Goal: Task Accomplishment & Management: Manage account settings

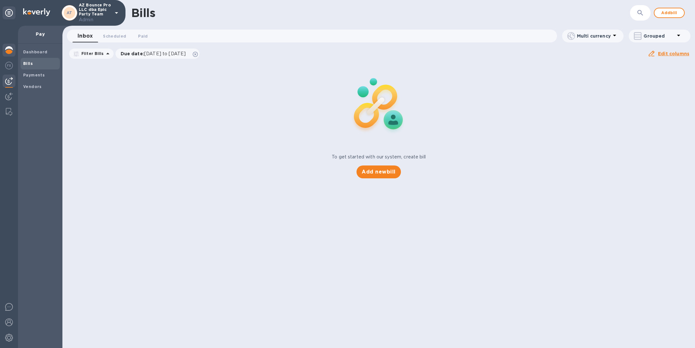
click at [9, 51] on img at bounding box center [9, 50] width 8 height 8
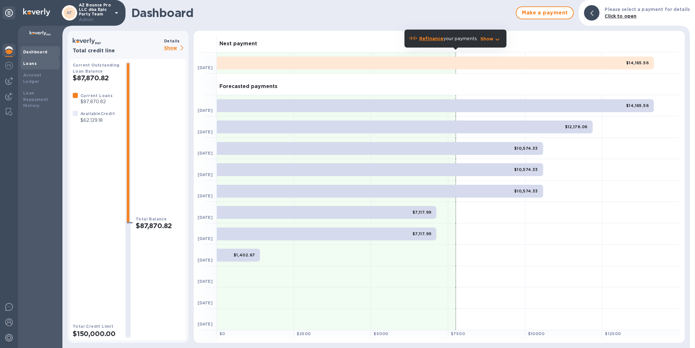
click at [38, 64] on div "Loans" at bounding box center [40, 63] width 34 height 6
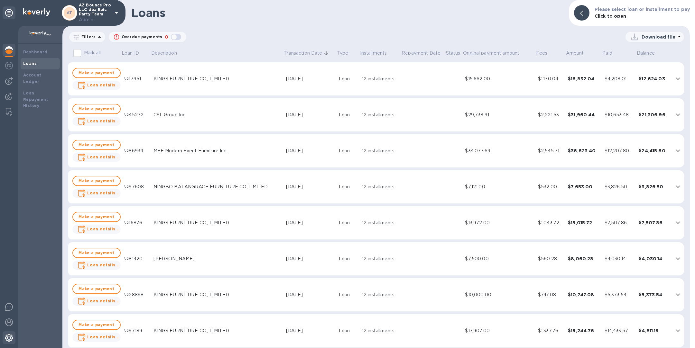
click at [8, 337] on img at bounding box center [9, 338] width 8 height 8
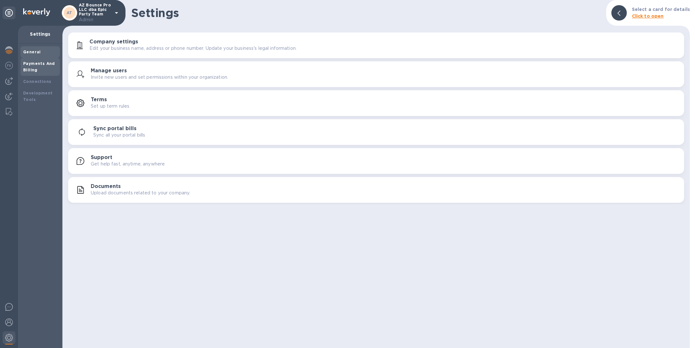
click at [40, 70] on div "Payments And Billing" at bounding box center [40, 66] width 34 height 13
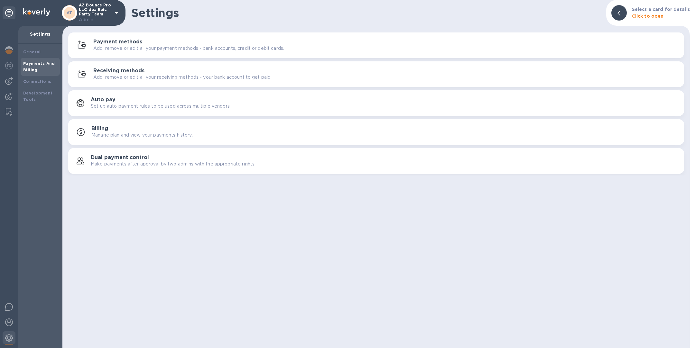
click at [166, 50] on p "Add, remove or edit all your payment methods - bank accounts, credit or debit c…" at bounding box center [188, 48] width 191 height 7
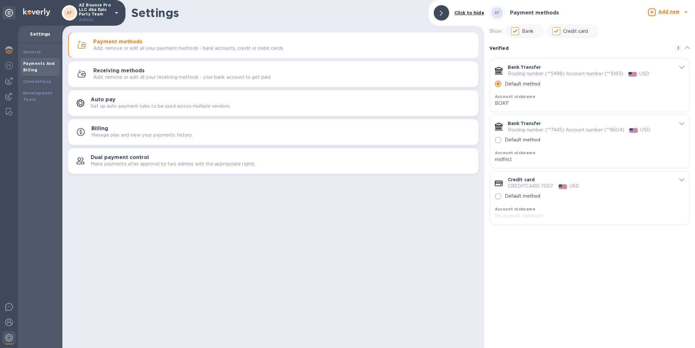
click at [682, 123] on icon "default-method" at bounding box center [681, 123] width 5 height 3
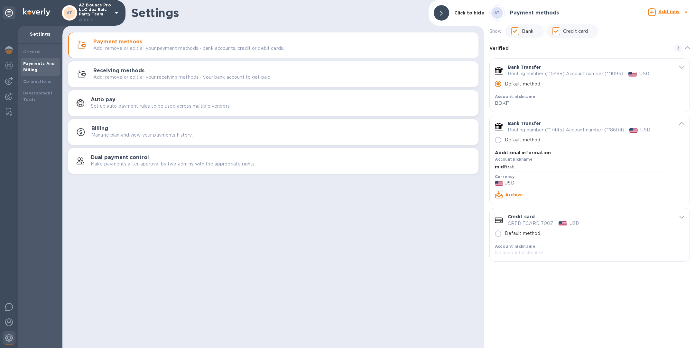
click at [511, 192] on link "Archive" at bounding box center [514, 194] width 18 height 5
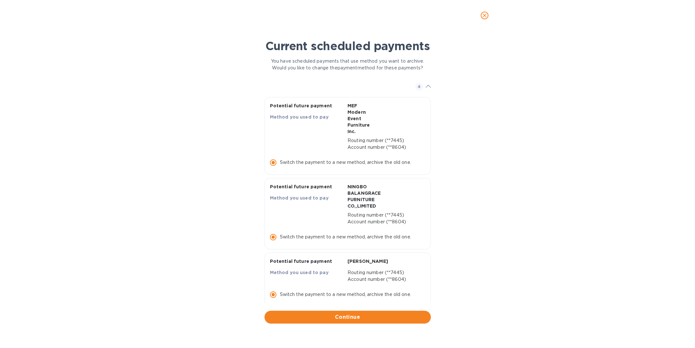
scroll to position [75, 0]
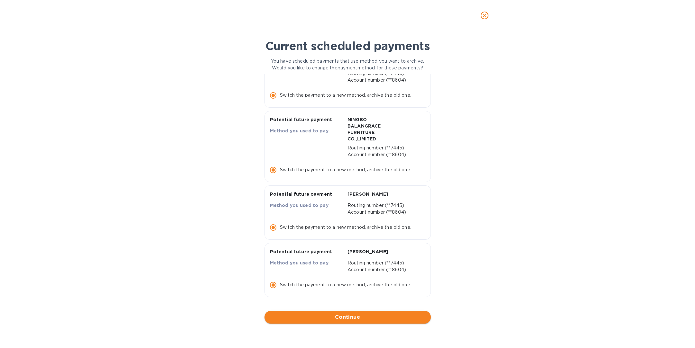
click at [364, 321] on button "Continue" at bounding box center [347, 317] width 166 height 13
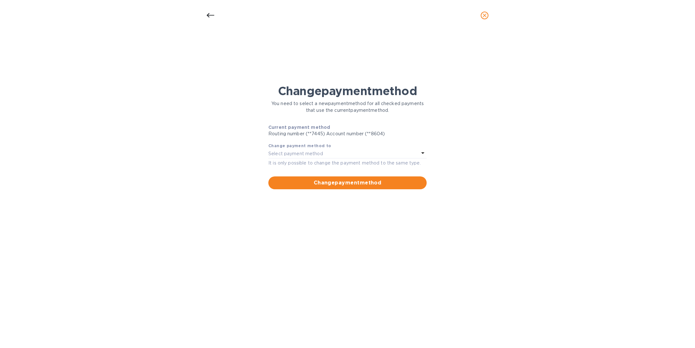
click at [341, 159] on div "It is only possible to change the payment method to the same type." at bounding box center [347, 163] width 158 height 8
click at [340, 154] on div "Select payment method" at bounding box center [343, 153] width 151 height 9
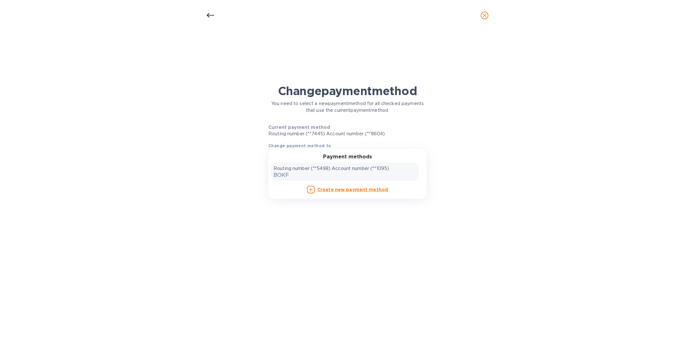
click at [344, 175] on div "Routing number (**5498) Account number (**1095) BOKF" at bounding box center [344, 171] width 143 height 13
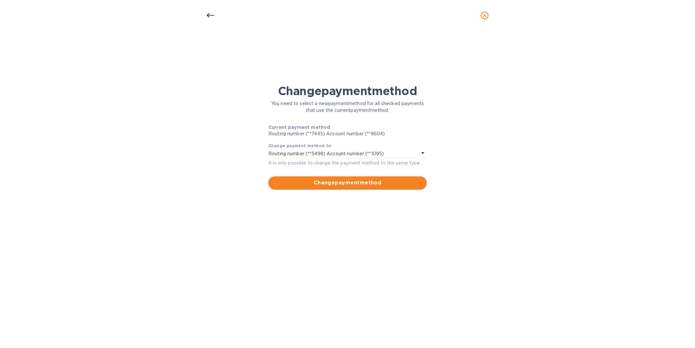
click at [347, 187] on button "Change payment method" at bounding box center [347, 183] width 158 height 13
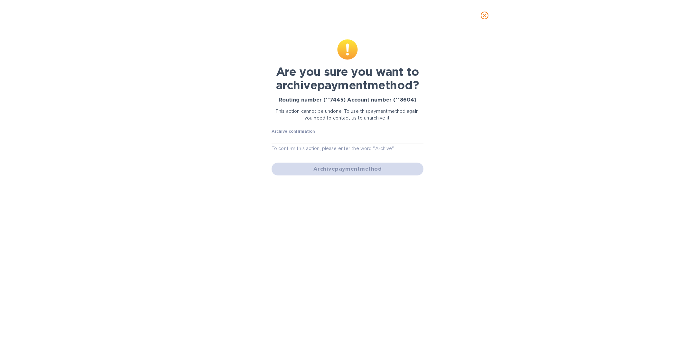
click at [323, 138] on input "text" at bounding box center [347, 139] width 152 height 10
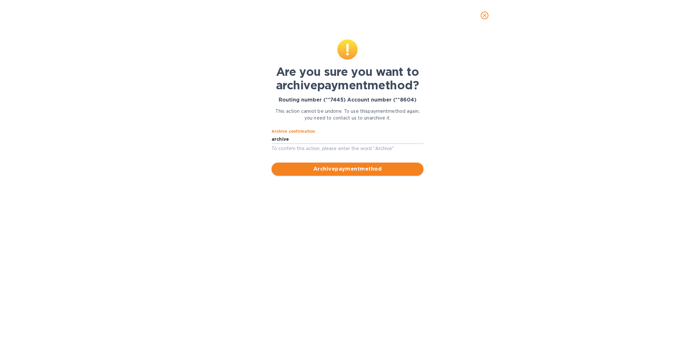
type input "archive"
click at [389, 173] on button "Archive payment method" at bounding box center [347, 169] width 152 height 13
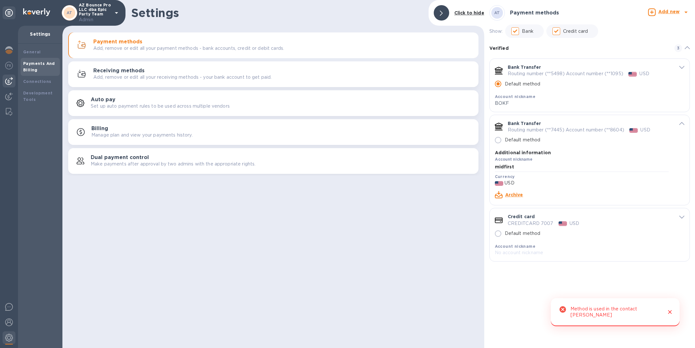
click at [8, 80] on img at bounding box center [9, 81] width 8 height 8
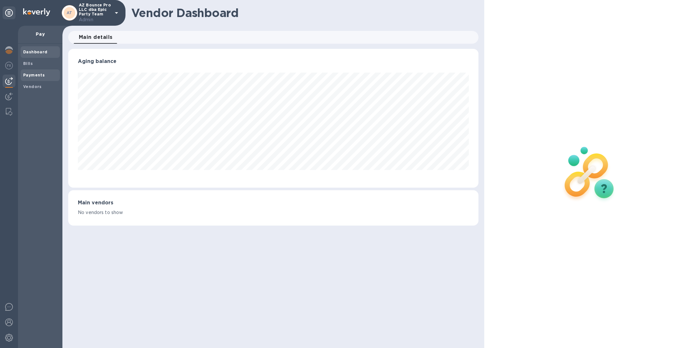
scroll to position [139, 410]
click at [38, 73] on b "Payments" at bounding box center [34, 75] width 22 height 5
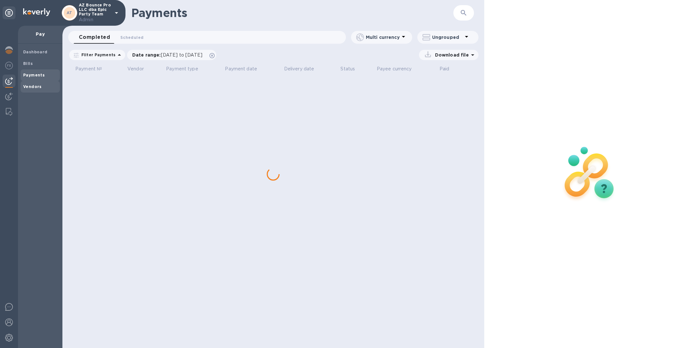
click at [35, 91] on div "Vendors" at bounding box center [40, 87] width 39 height 12
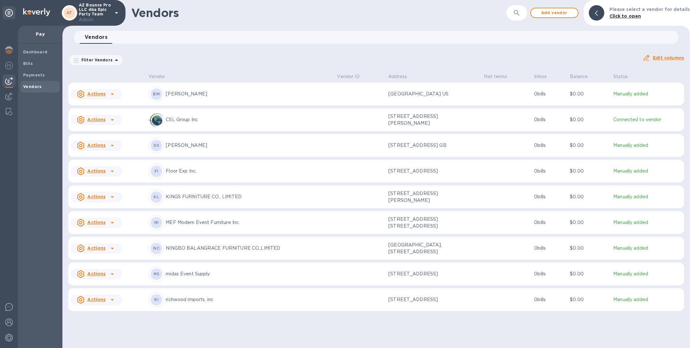
click at [231, 149] on p "[PERSON_NAME]" at bounding box center [249, 145] width 166 height 7
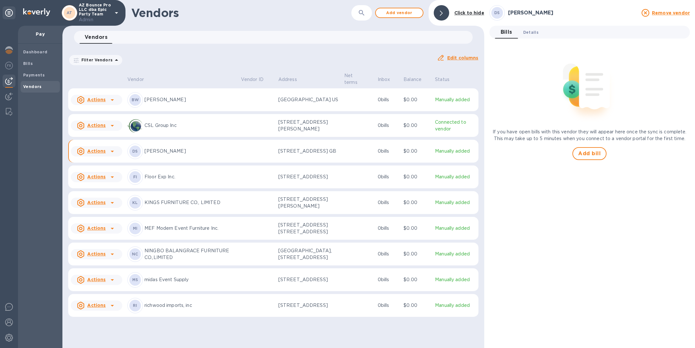
click at [526, 32] on span "Details 0" at bounding box center [530, 32] width 15 height 7
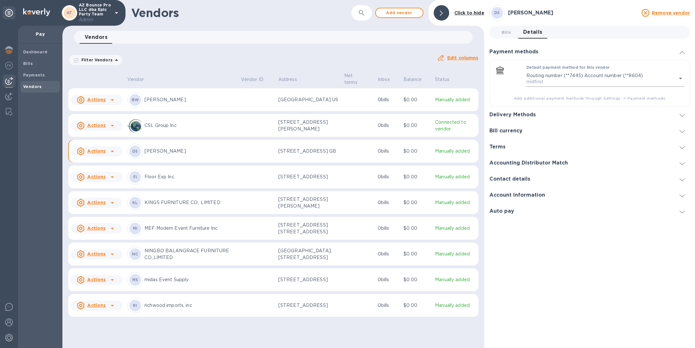
click at [639, 76] on body "AT AZ Bounce Pro LLC dba Epic Party Team Admin Pay Dashboard Bills Payments Ven…" at bounding box center [347, 174] width 695 height 348
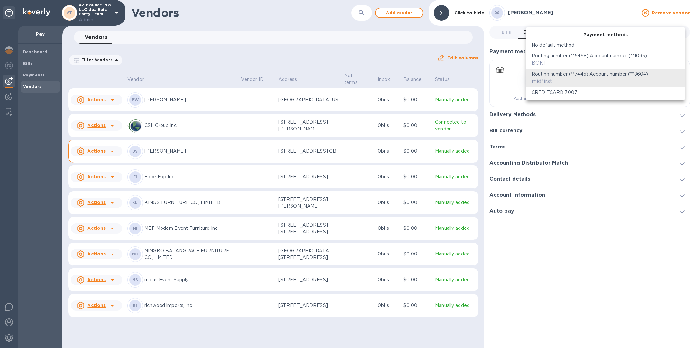
click at [594, 43] on div "No default method" at bounding box center [605, 45] width 148 height 7
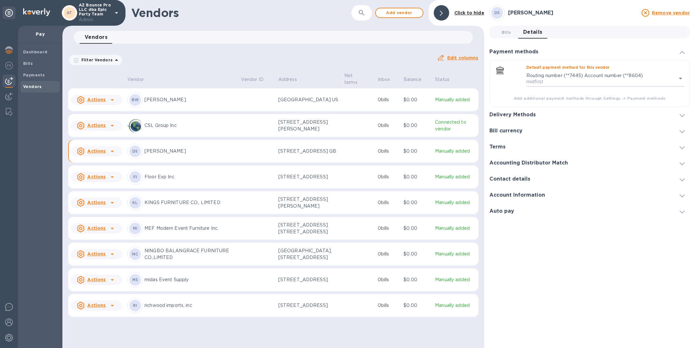
type input "empty"
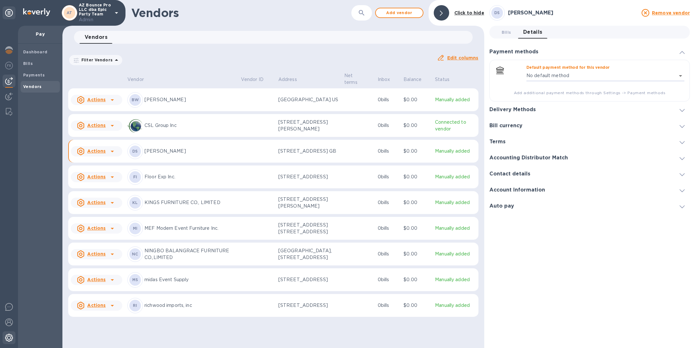
click at [8, 337] on img at bounding box center [9, 338] width 8 height 8
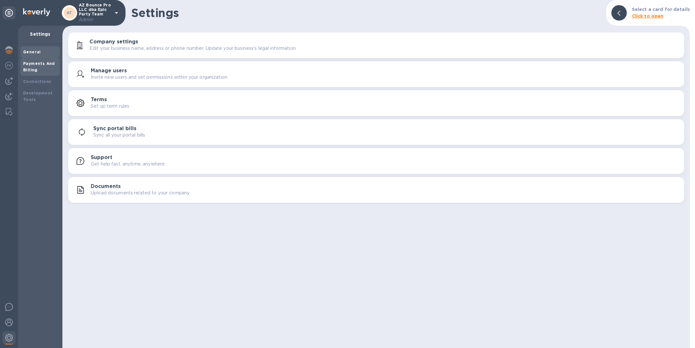
click at [44, 69] on div "Payments And Billing" at bounding box center [40, 66] width 34 height 13
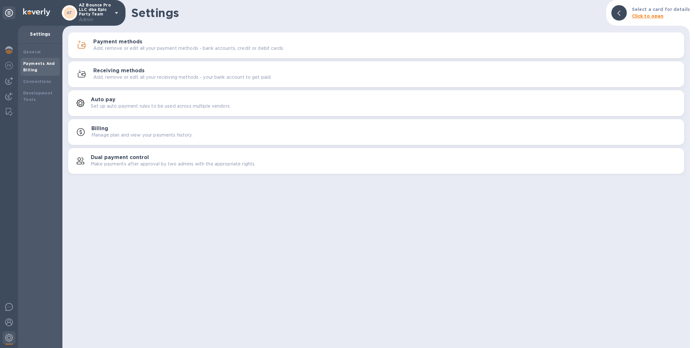
click at [175, 41] on div "Payment methods Add, remove or edit all your payment methods - bank accounts, c…" at bounding box center [385, 45] width 585 height 13
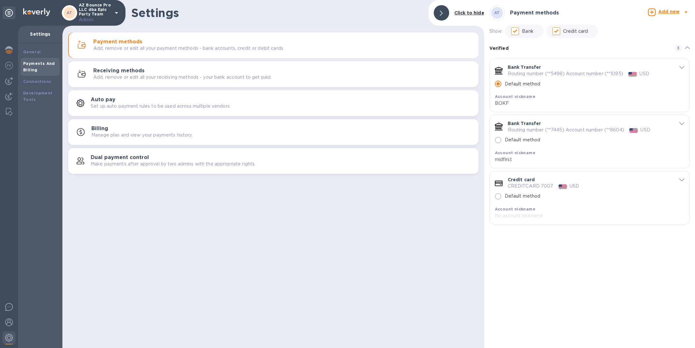
click at [681, 123] on icon "default-method" at bounding box center [681, 123] width 5 height 3
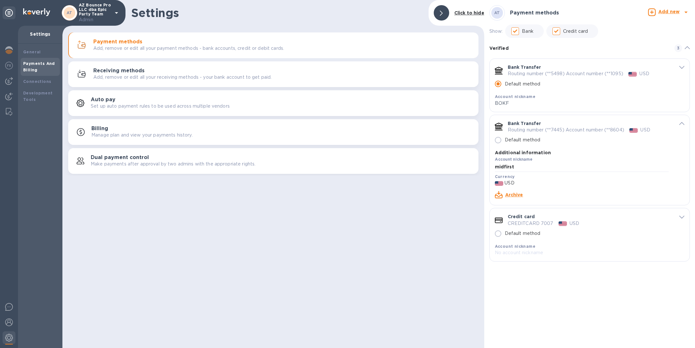
click at [516, 196] on link "Archive" at bounding box center [514, 194] width 18 height 5
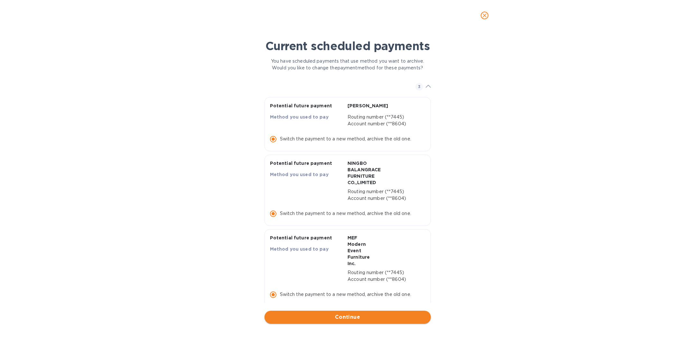
click at [316, 314] on span "Continue" at bounding box center [348, 318] width 156 height 8
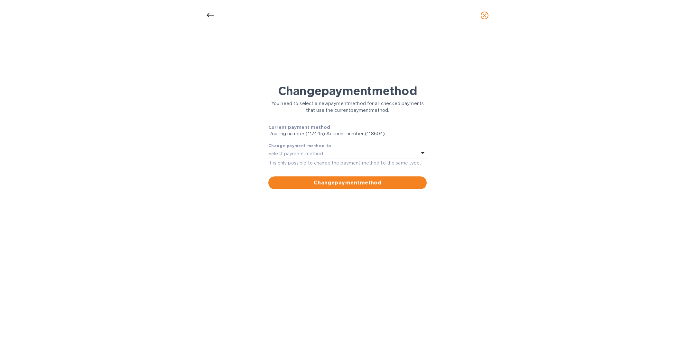
click at [306, 152] on p "Select payment method" at bounding box center [295, 154] width 55 height 7
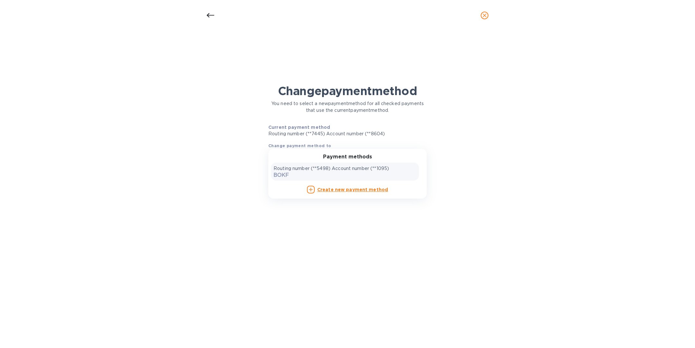
click at [314, 173] on div "Routing number (**5498) Account number (**1095) BOKF" at bounding box center [344, 171] width 143 height 13
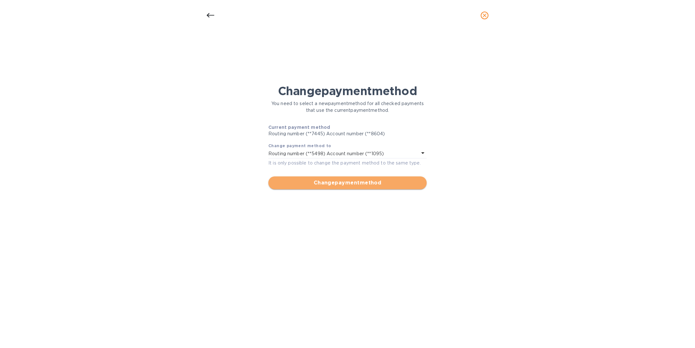
click at [341, 179] on span "Change payment method" at bounding box center [347, 183] width 148 height 8
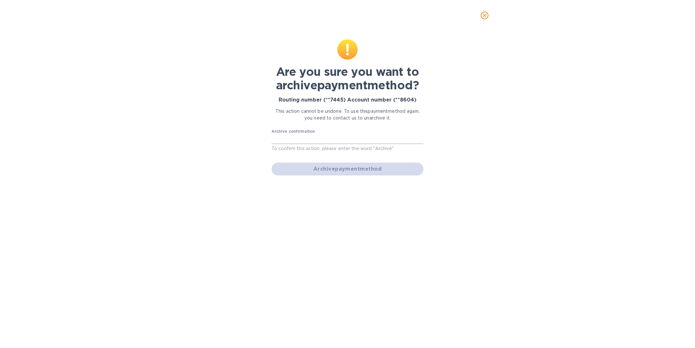
click at [318, 140] on input "text" at bounding box center [347, 139] width 152 height 10
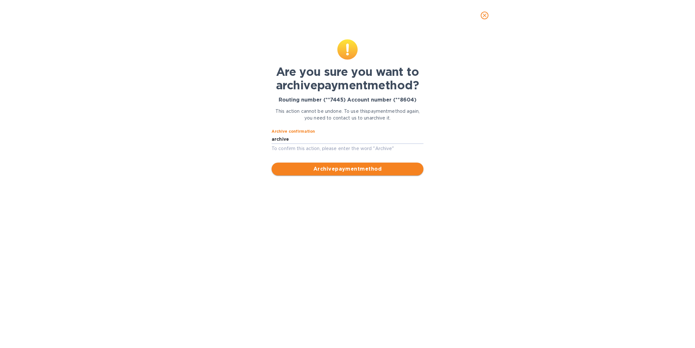
type input "archive"
click at [349, 167] on span "Archive payment method" at bounding box center [348, 169] width 142 height 8
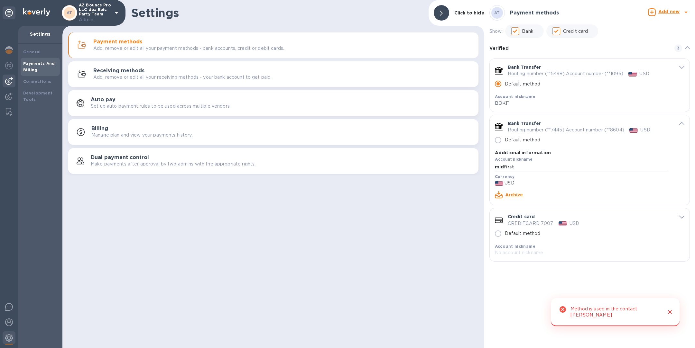
click at [11, 86] on div at bounding box center [9, 81] width 13 height 13
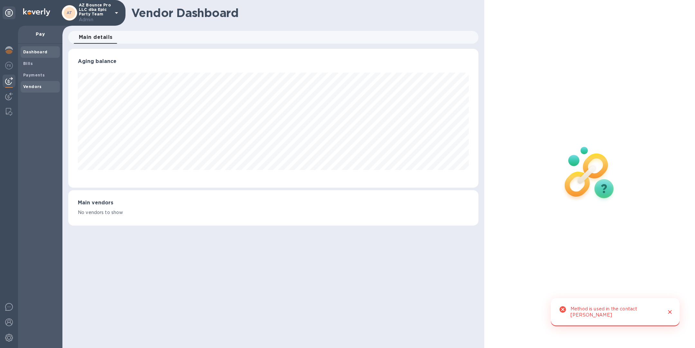
scroll to position [139, 410]
click at [31, 87] on b "Vendors" at bounding box center [32, 86] width 19 height 5
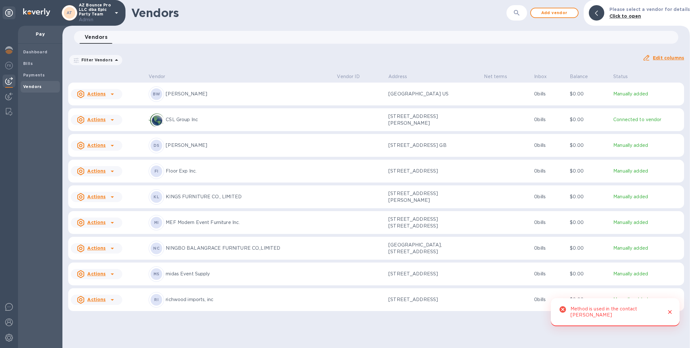
click at [225, 92] on p "[PERSON_NAME]" at bounding box center [249, 94] width 166 height 7
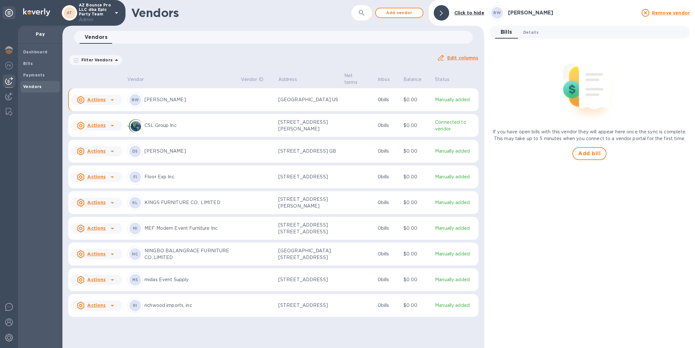
click at [532, 32] on span "Details 0" at bounding box center [530, 32] width 15 height 7
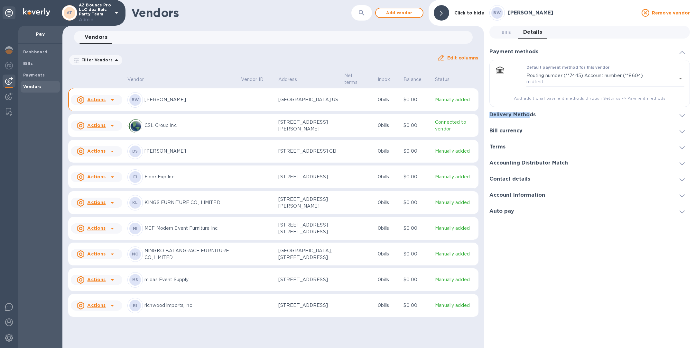
click at [529, 112] on div "Delivery Methods" at bounding box center [589, 115] width 200 height 16
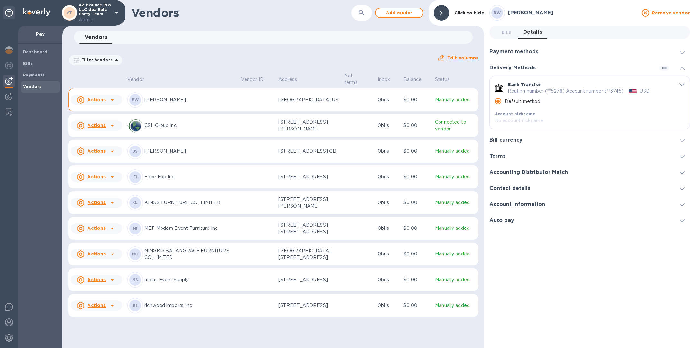
click at [520, 50] on h3 "Payment methods" at bounding box center [513, 52] width 49 height 6
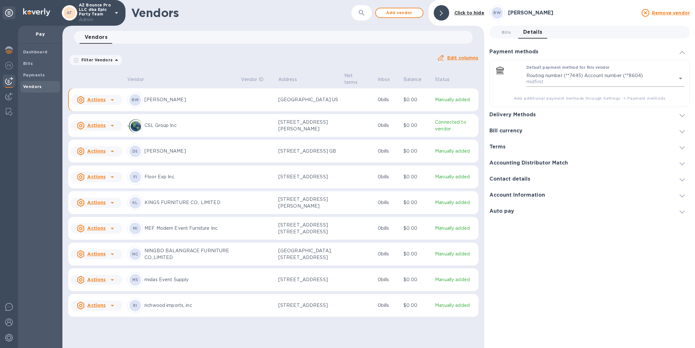
click at [542, 76] on body "AT AZ Bounce Pro LLC dba Epic Party Team Admin Pay Dashboard Bills Payments Ven…" at bounding box center [347, 174] width 695 height 348
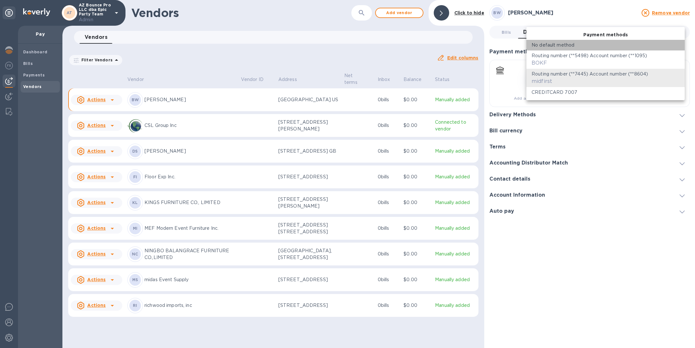
click at [550, 42] on p "No default method" at bounding box center [552, 45] width 43 height 7
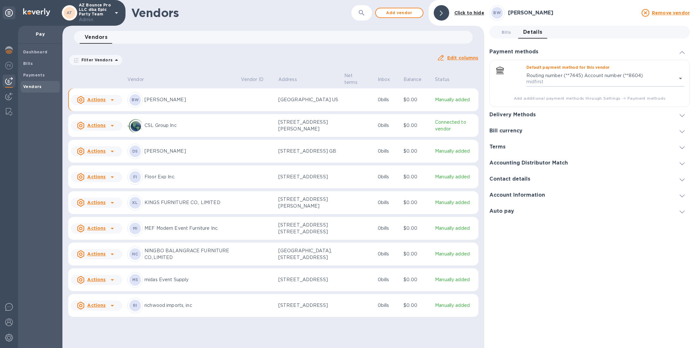
type input "empty"
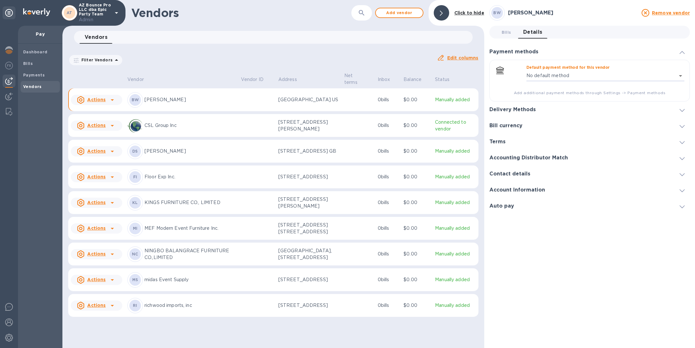
click at [266, 127] on td at bounding box center [256, 125] width 37 height 23
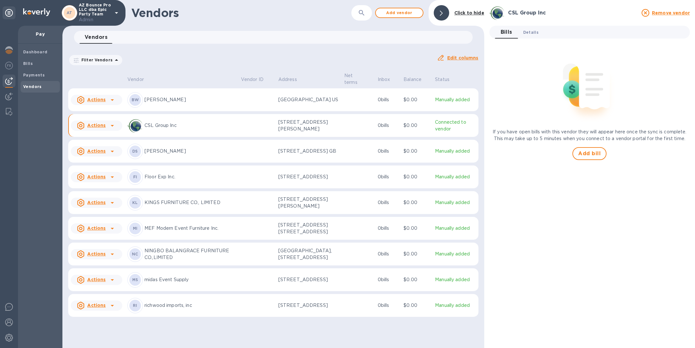
click at [532, 26] on button "Details 0" at bounding box center [531, 32] width 26 height 13
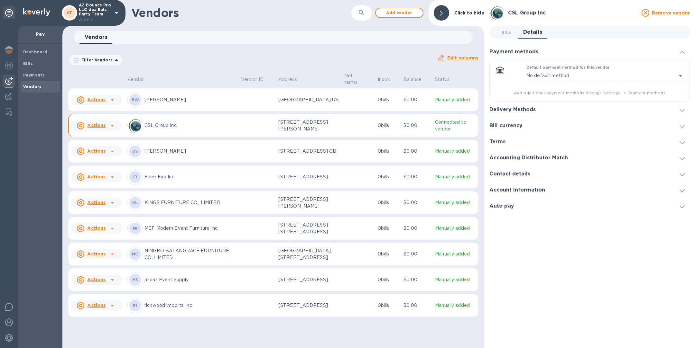
click at [255, 157] on td at bounding box center [256, 151] width 37 height 23
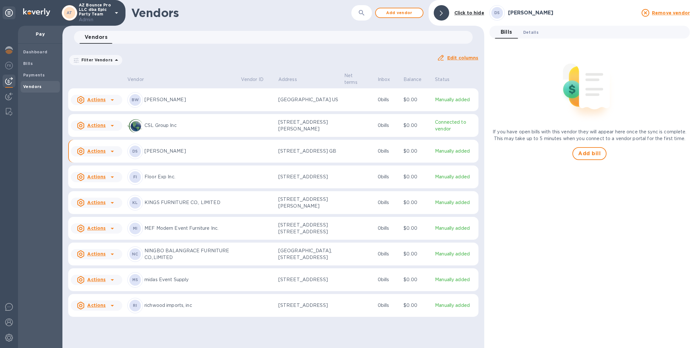
click at [541, 30] on button "Details 0" at bounding box center [531, 32] width 26 height 13
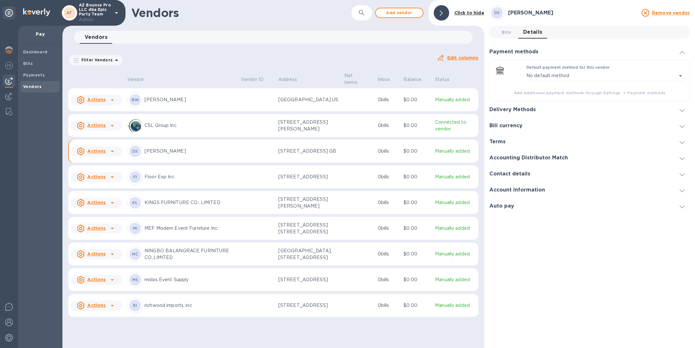
click at [266, 182] on td at bounding box center [256, 177] width 37 height 23
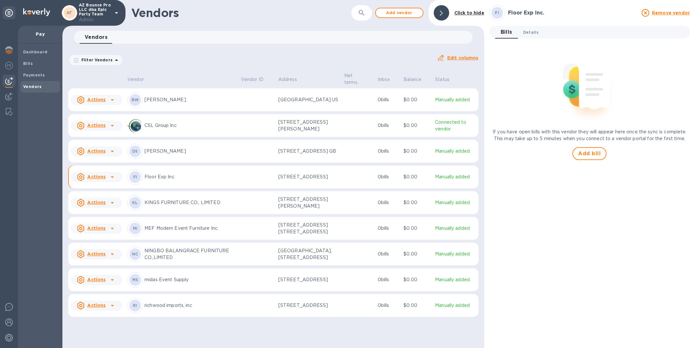
click at [532, 32] on span "Details 0" at bounding box center [530, 32] width 15 height 7
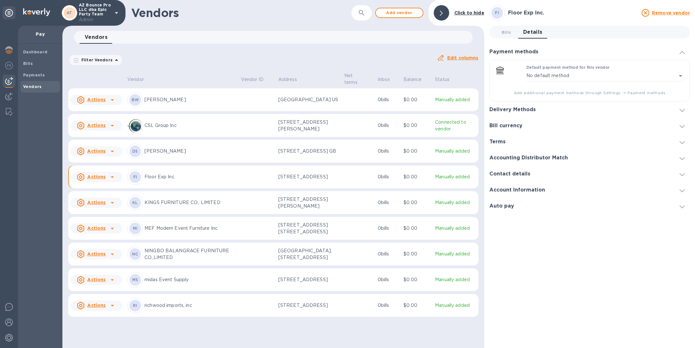
click at [192, 225] on td "MI MEF Modern Event Furniture Inc." at bounding box center [182, 228] width 114 height 23
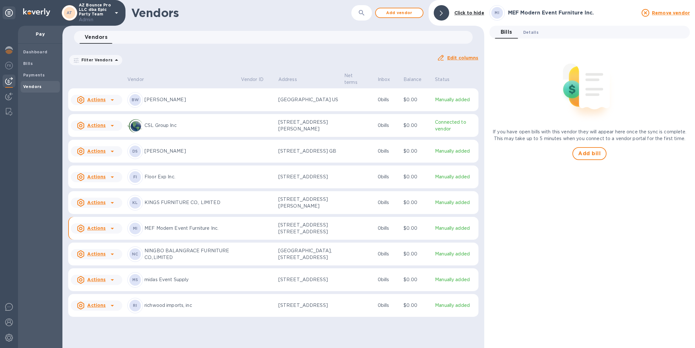
click at [529, 30] on span "Details 0" at bounding box center [530, 32] width 15 height 7
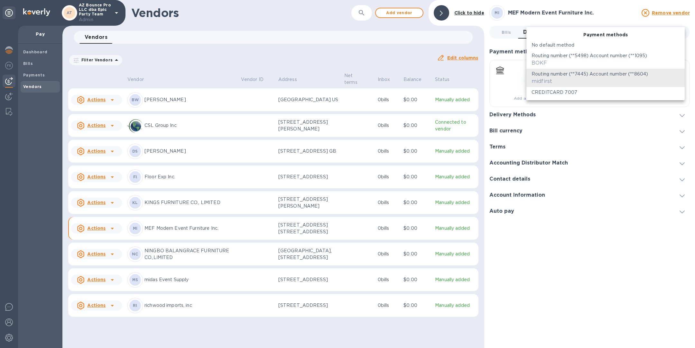
click at [573, 83] on body "AT AZ Bounce Pro LLC dba Epic Party Team Admin Pay Dashboard Bills Payments Ven…" at bounding box center [347, 174] width 695 height 348
click at [561, 42] on p "No default method" at bounding box center [552, 45] width 43 height 7
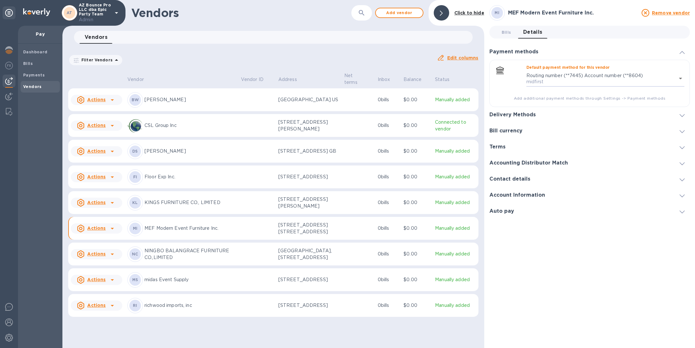
type input "empty"
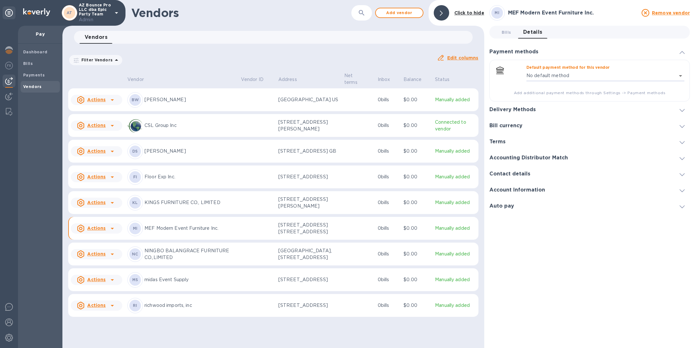
click at [196, 211] on div "KL KINGS FURNITURE CO., LIMITED" at bounding box center [181, 202] width 108 height 15
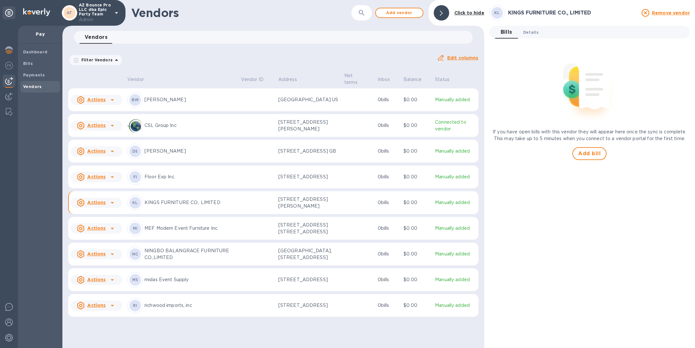
click at [527, 30] on span "Details 0" at bounding box center [530, 32] width 15 height 7
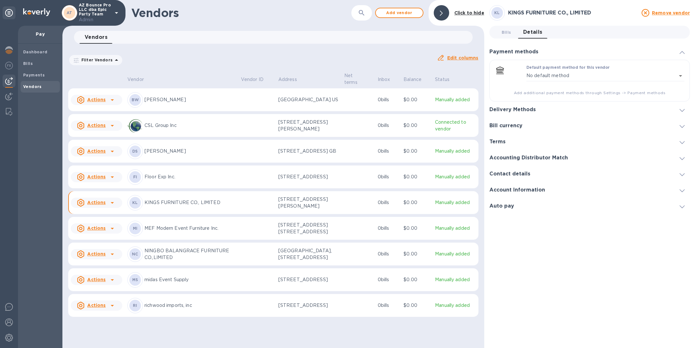
click at [192, 236] on div "MI MEF Modern Event Furniture Inc." at bounding box center [181, 228] width 108 height 15
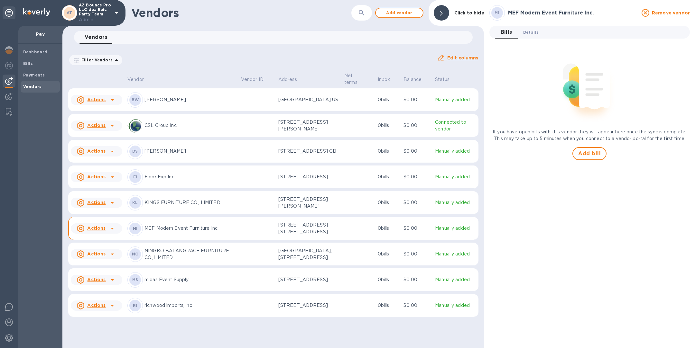
click at [533, 34] on span "Details 0" at bounding box center [530, 32] width 15 height 7
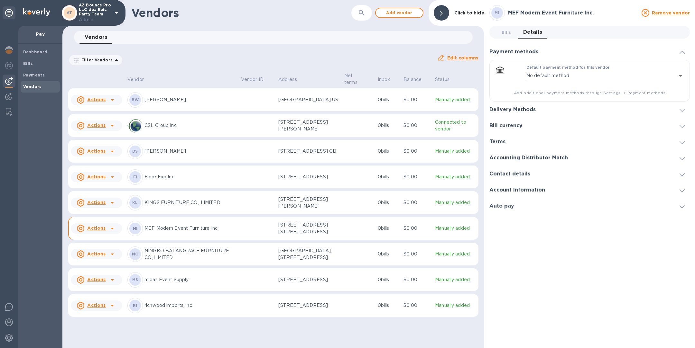
click at [179, 261] on p "NINGBO BALANGRACE FURNITURE CO.,LIMITED" at bounding box center [189, 255] width 91 height 14
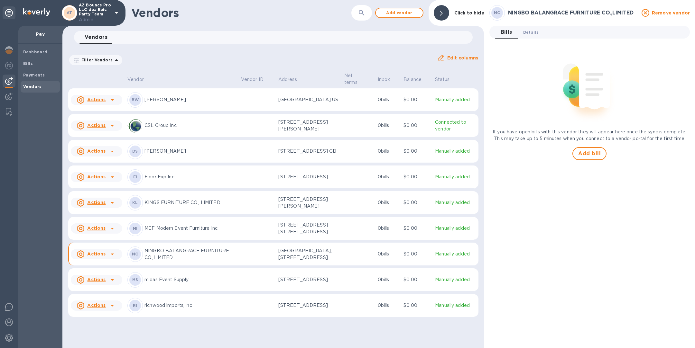
click at [526, 31] on span "Details 0" at bounding box center [530, 32] width 15 height 7
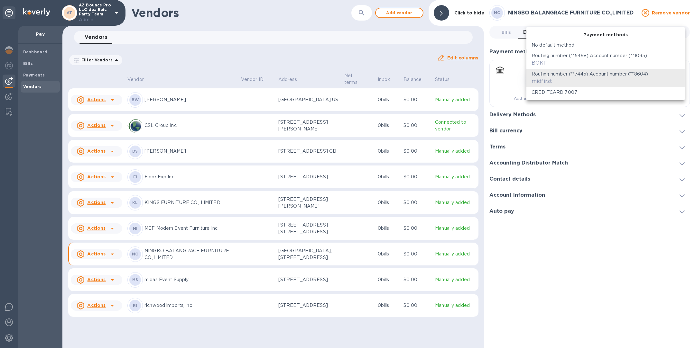
click at [542, 81] on body "AT AZ Bounce Pro LLC dba Epic Party Team Admin Pay Dashboard Bills Payments Ven…" at bounding box center [347, 174] width 695 height 348
click at [550, 46] on p "No default method" at bounding box center [552, 45] width 43 height 7
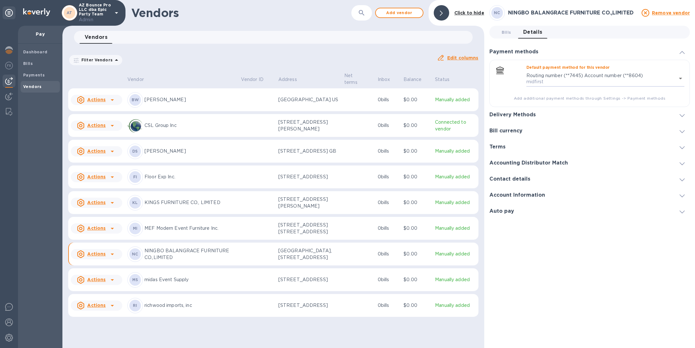
type input "empty"
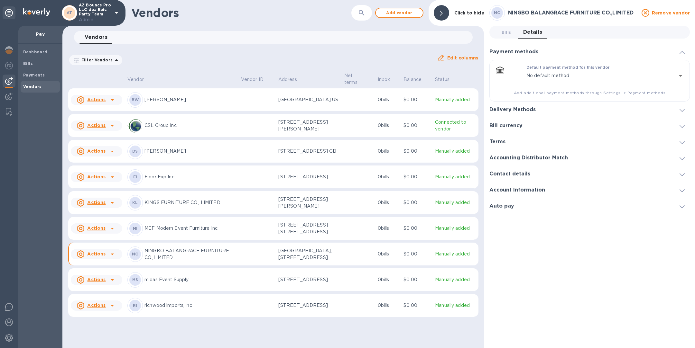
click at [146, 283] on p "midas Event Supply" at bounding box center [189, 280] width 91 height 7
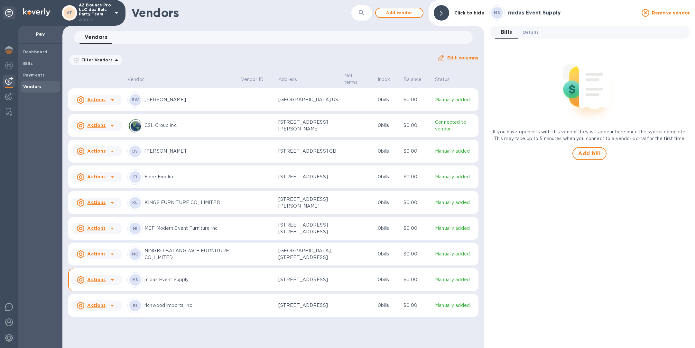
click at [531, 29] on span "Details 0" at bounding box center [530, 32] width 15 height 7
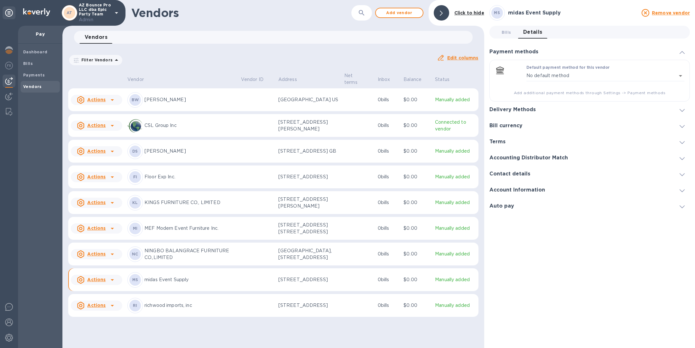
click at [175, 309] on p "richwood imports, inc" at bounding box center [189, 305] width 91 height 7
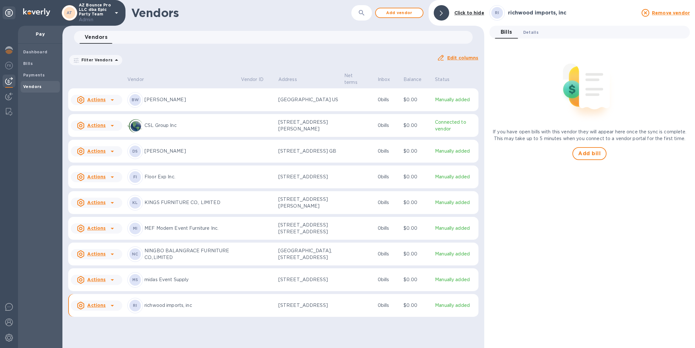
click at [531, 30] on span "Details 0" at bounding box center [530, 32] width 15 height 7
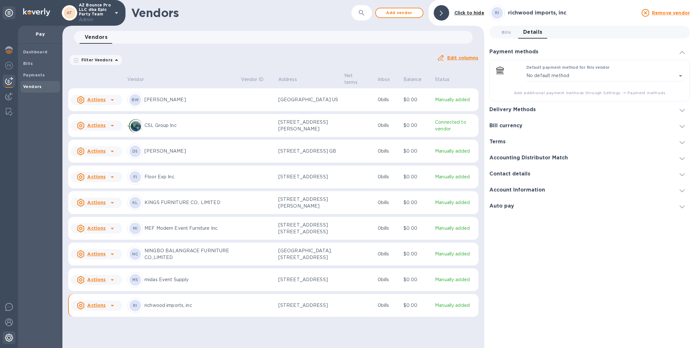
click at [13, 340] on div at bounding box center [9, 339] width 13 height 14
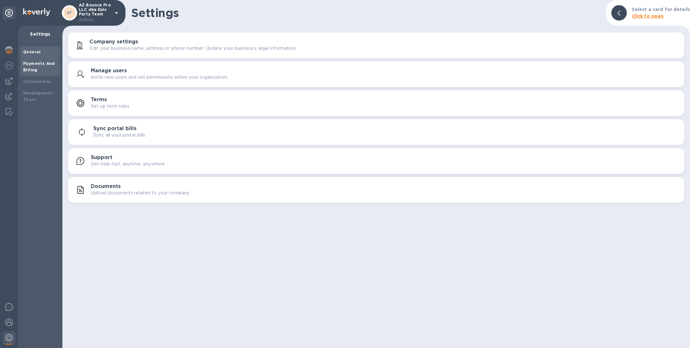
click at [34, 71] on b "Payments And Billing" at bounding box center [39, 66] width 32 height 11
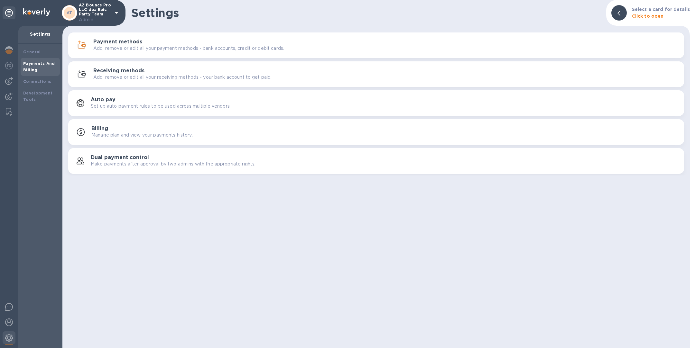
click at [187, 43] on div "Payment methods Add, remove or edit all your payment methods - bank accounts, c…" at bounding box center [385, 45] width 585 height 13
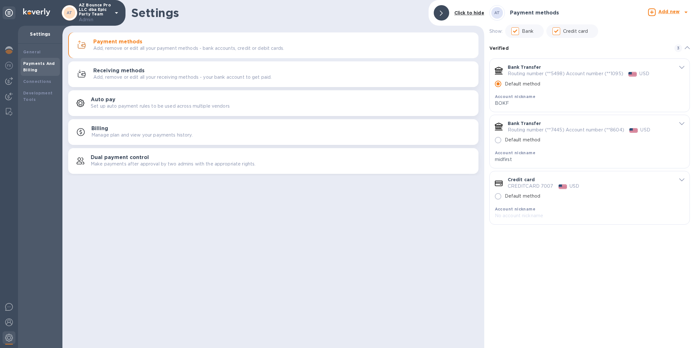
click at [681, 122] on icon "default-method" at bounding box center [681, 123] width 5 height 3
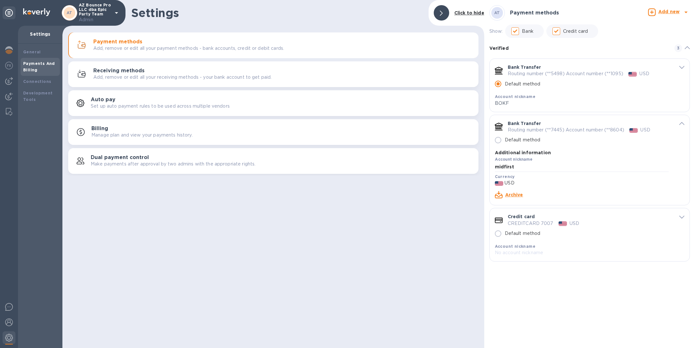
click at [518, 196] on link "Archive" at bounding box center [514, 194] width 18 height 5
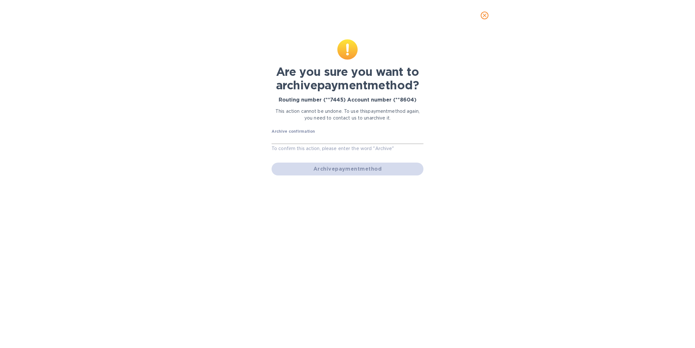
click at [290, 137] on input "text" at bounding box center [347, 139] width 152 height 10
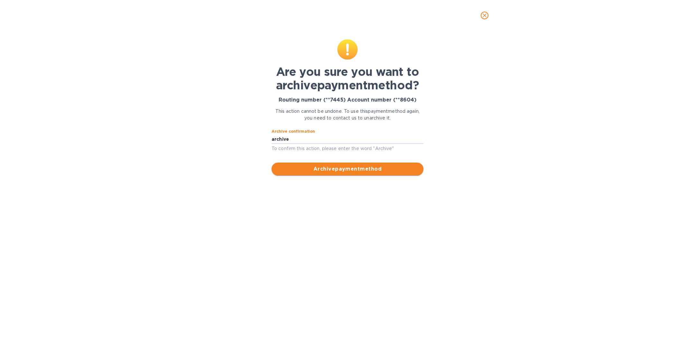
type input "archive"
click at [325, 165] on span "Archive payment method" at bounding box center [348, 169] width 142 height 8
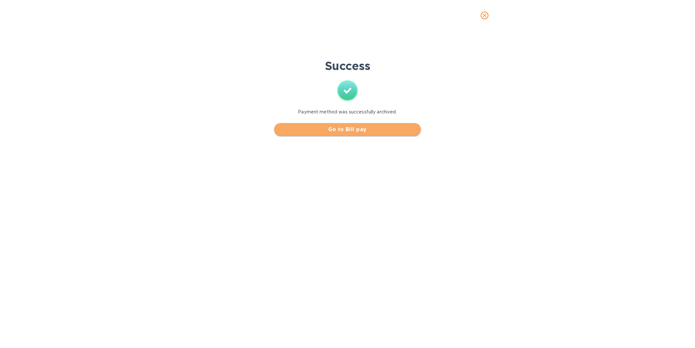
click at [369, 128] on span "Go to Bill pay" at bounding box center [347, 130] width 136 height 8
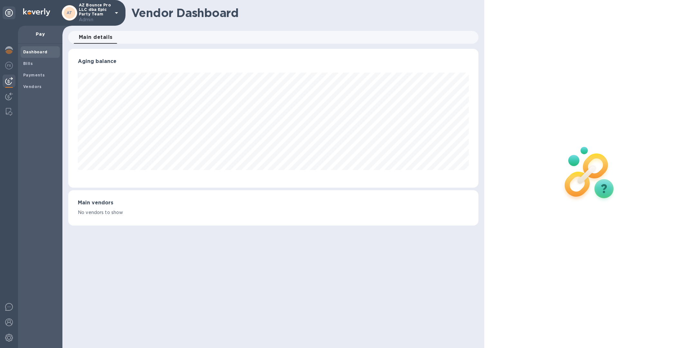
scroll to position [139, 410]
click at [8, 51] on img at bounding box center [9, 50] width 8 height 8
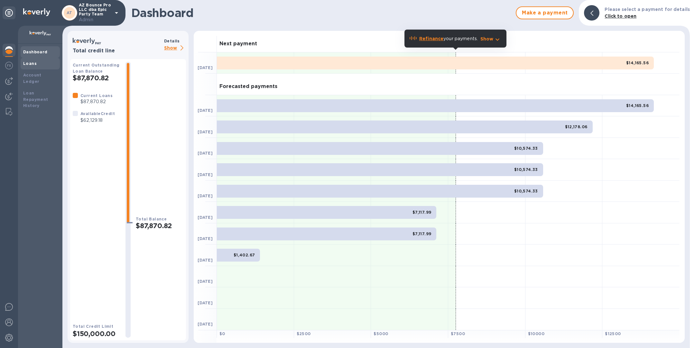
click at [38, 63] on div "Loans" at bounding box center [40, 63] width 34 height 6
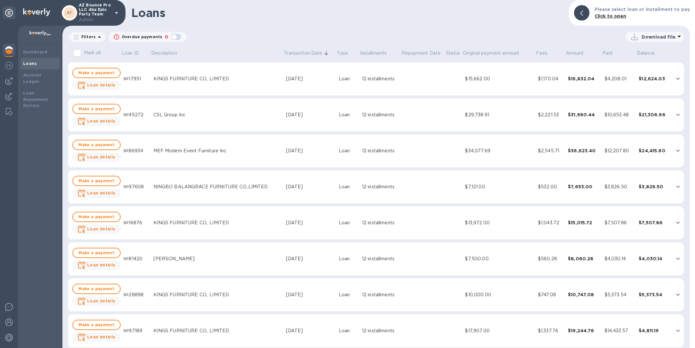
click at [216, 77] on div "KINGS FURNITURE CO., LIMITED" at bounding box center [216, 79] width 127 height 7
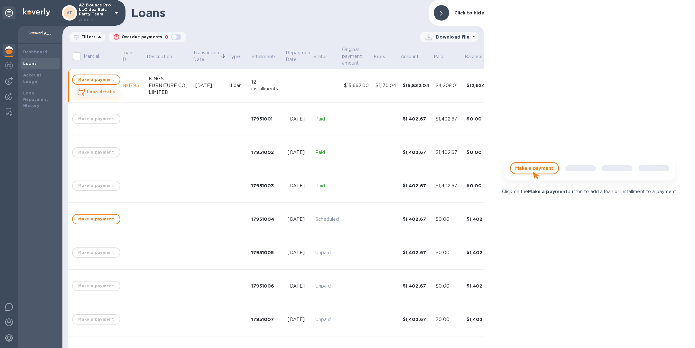
click at [105, 92] on b "Loan details" at bounding box center [101, 91] width 28 height 5
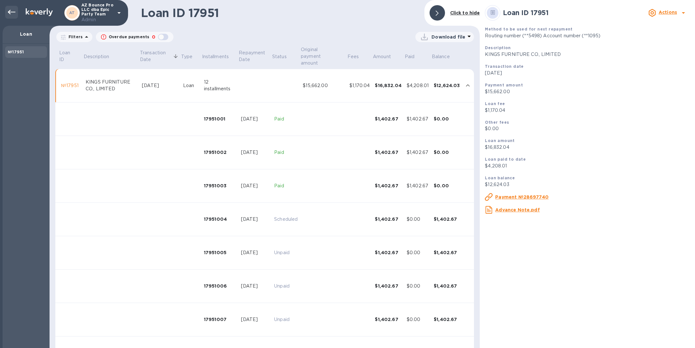
click at [13, 11] on icon at bounding box center [12, 12] width 8 height 8
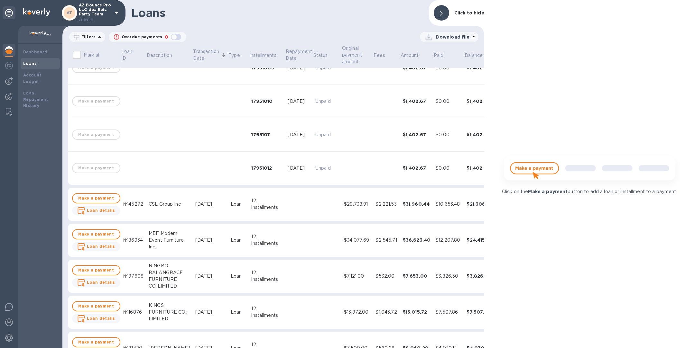
scroll to position [346, 0]
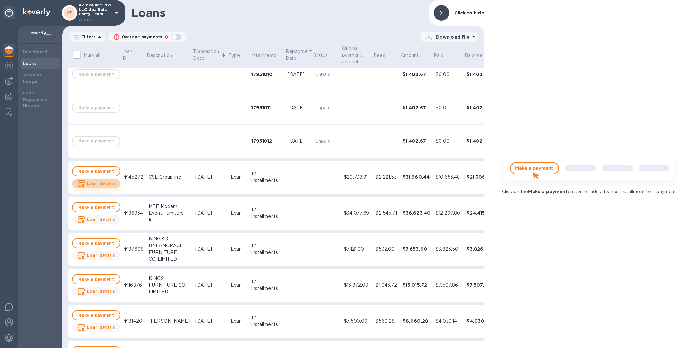
click at [98, 185] on b "Loan details" at bounding box center [101, 183] width 28 height 5
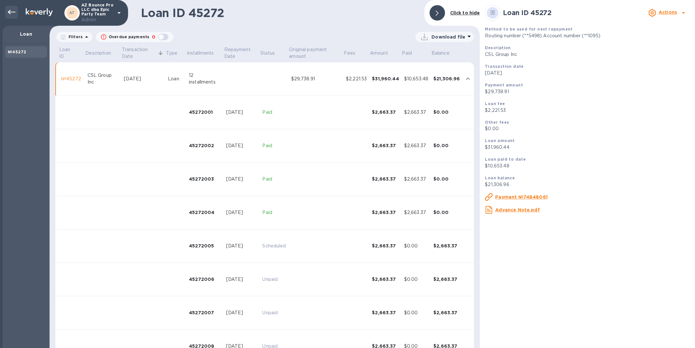
click at [10, 9] on icon at bounding box center [12, 12] width 8 height 8
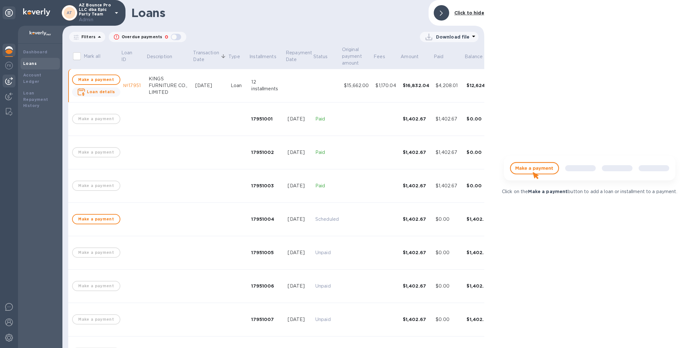
click at [10, 80] on img at bounding box center [9, 81] width 8 height 8
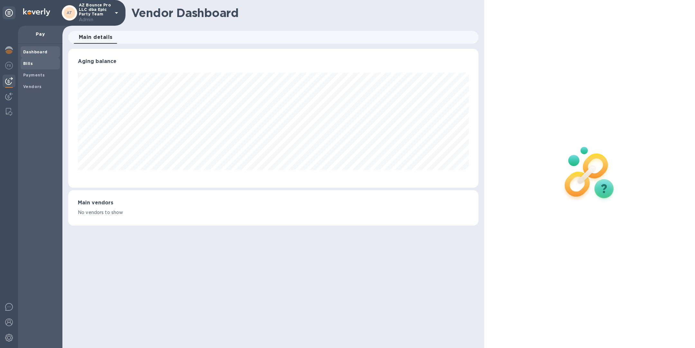
scroll to position [139, 410]
click at [36, 73] on b "Payments" at bounding box center [34, 75] width 22 height 5
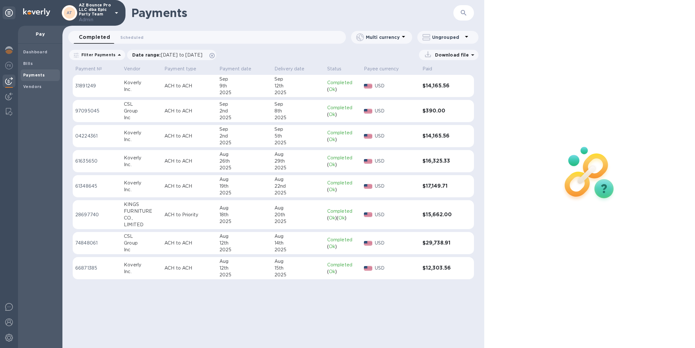
click at [138, 84] on div "Koverly" at bounding box center [141, 82] width 35 height 7
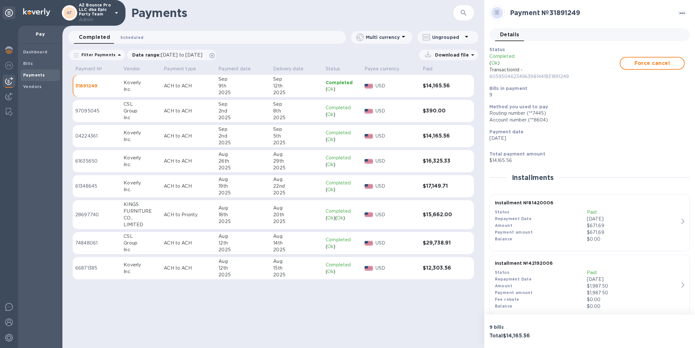
click at [124, 38] on span "Scheduled 0" at bounding box center [131, 37] width 23 height 7
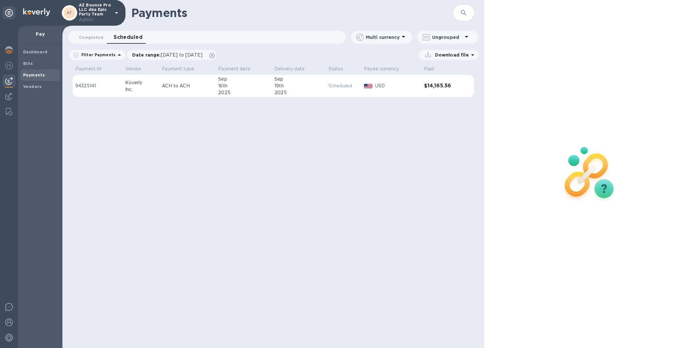
click at [175, 88] on p "ACH to ACH" at bounding box center [187, 86] width 51 height 7
